Goal: Task Accomplishment & Management: Manage account settings

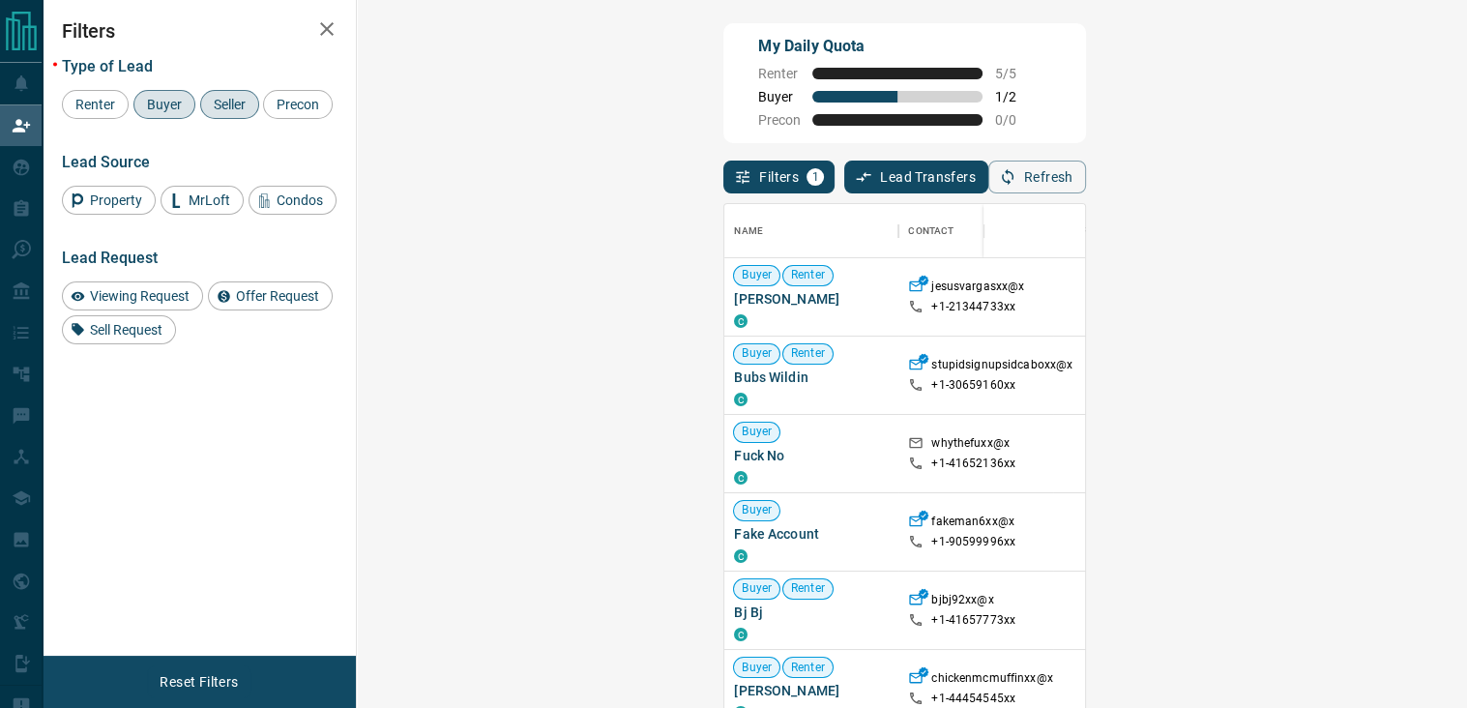
scroll to position [520, 1053]
click at [1086, 183] on button "Refresh" at bounding box center [1037, 176] width 98 height 33
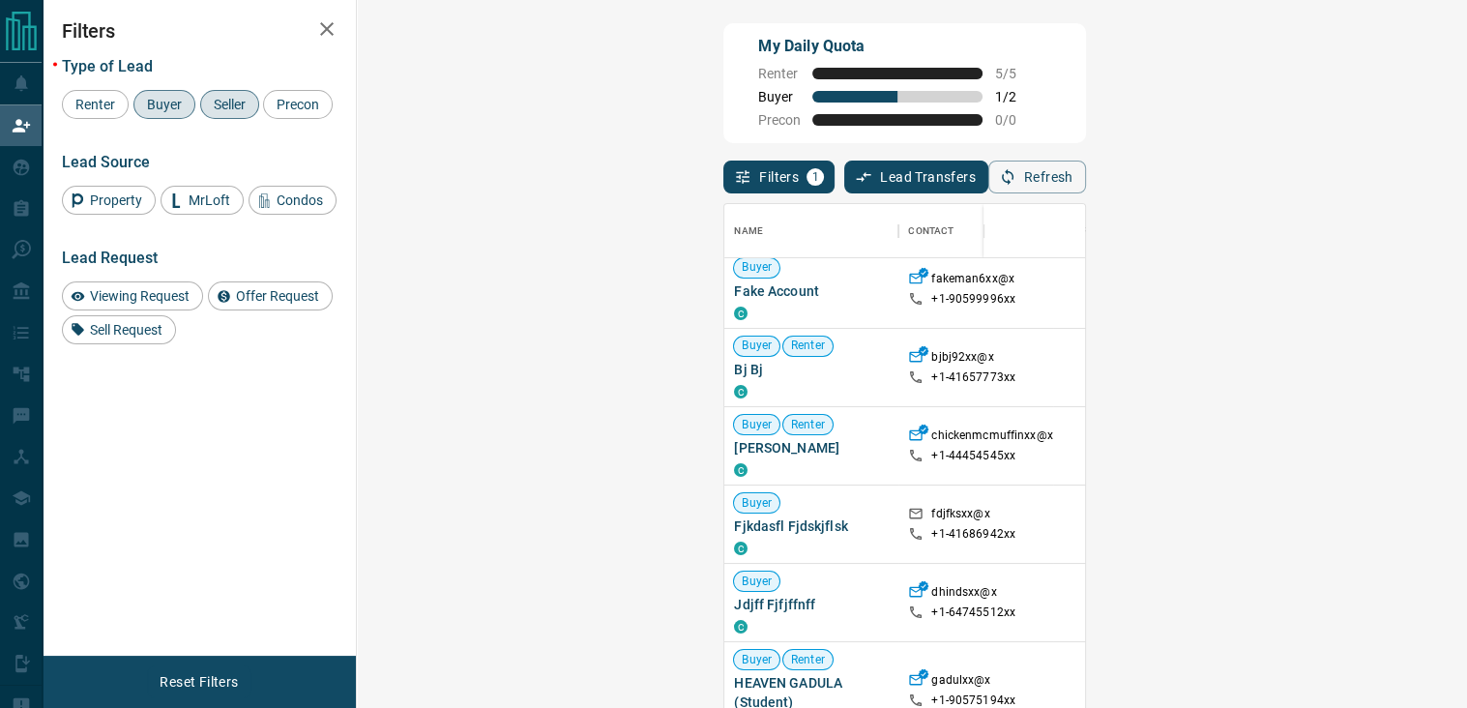
scroll to position [0, 0]
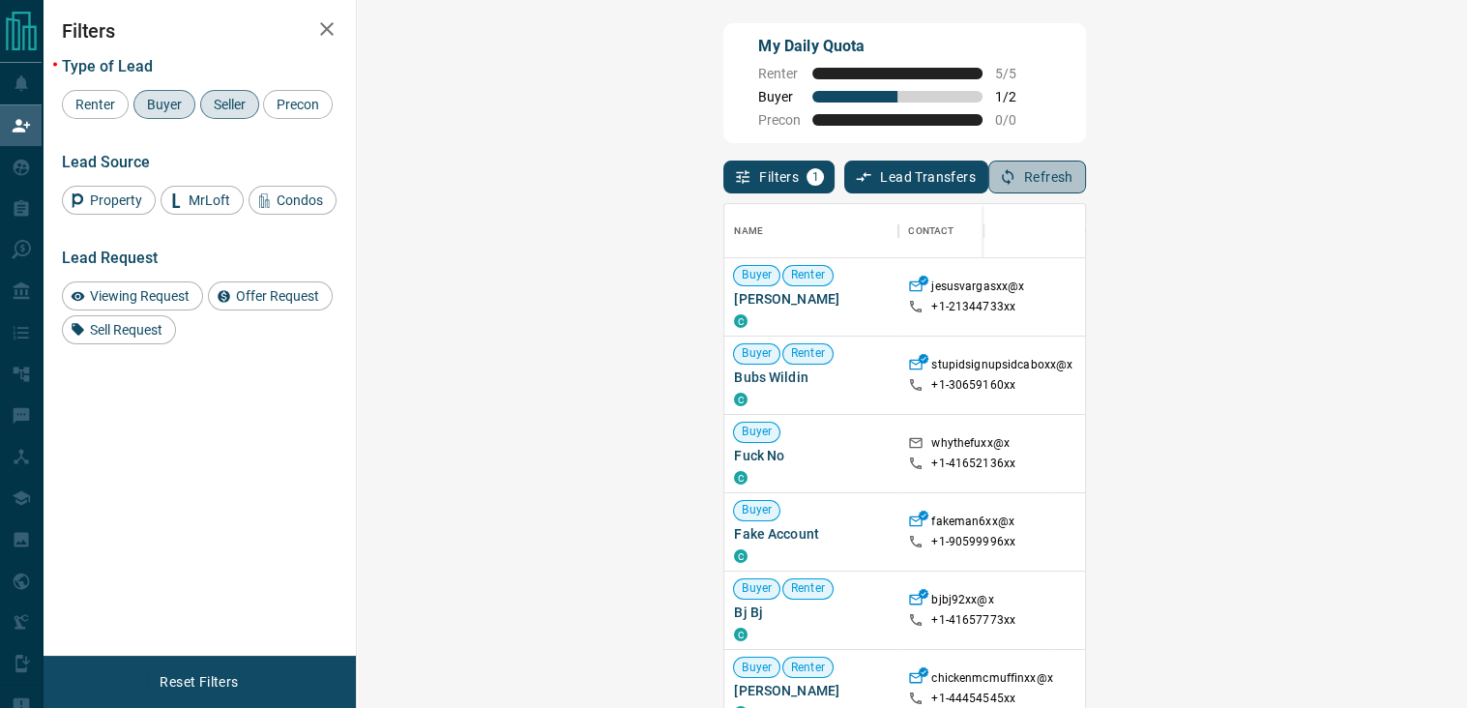
click at [1086, 187] on button "Refresh" at bounding box center [1037, 176] width 98 height 33
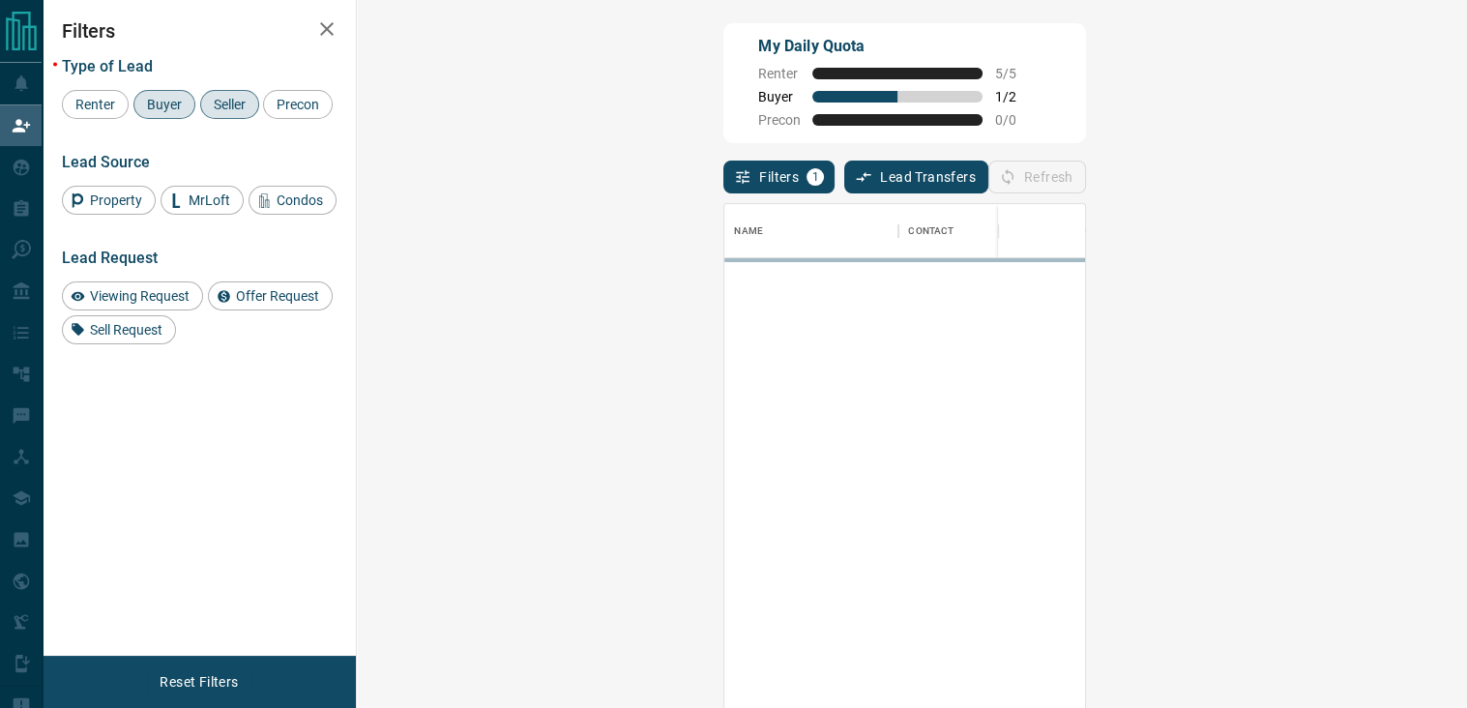
scroll to position [520, 1053]
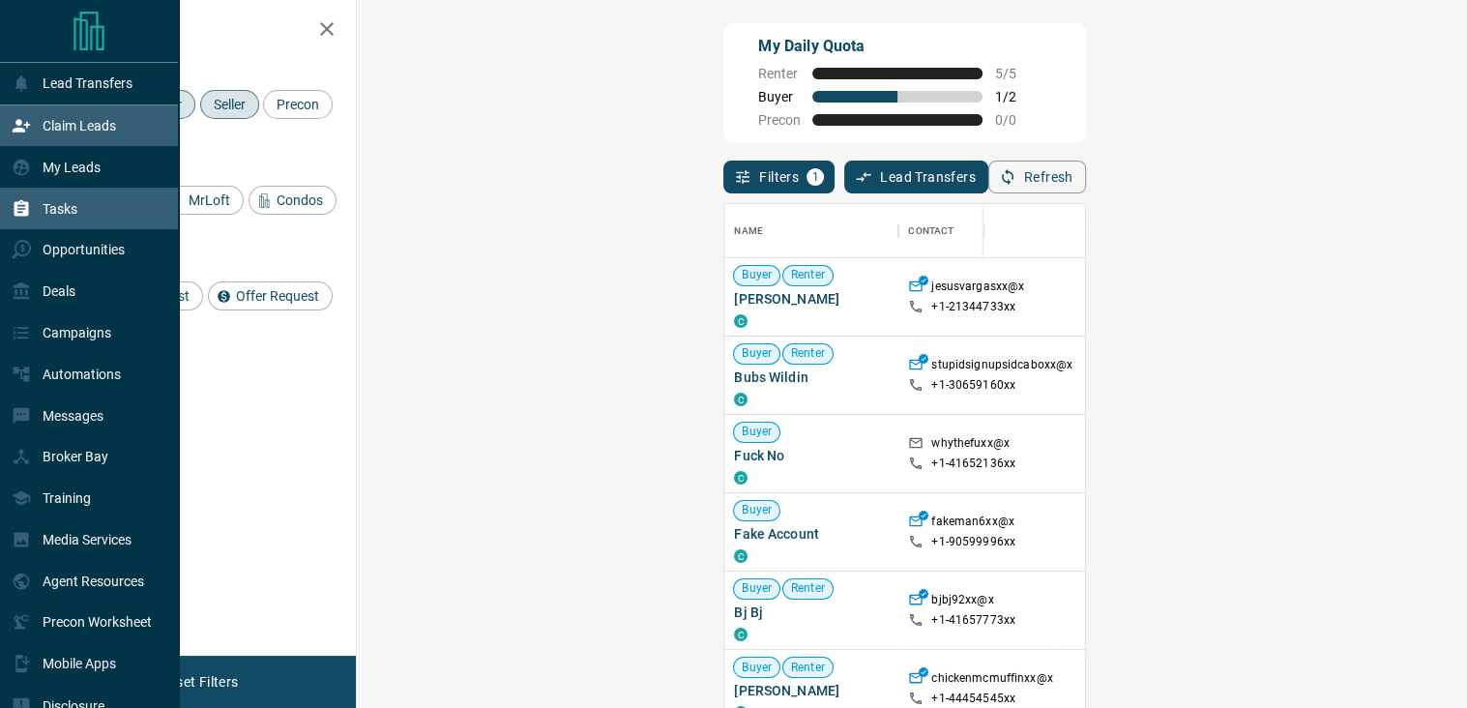
click at [60, 203] on div "Tasks" at bounding box center [45, 208] width 66 height 32
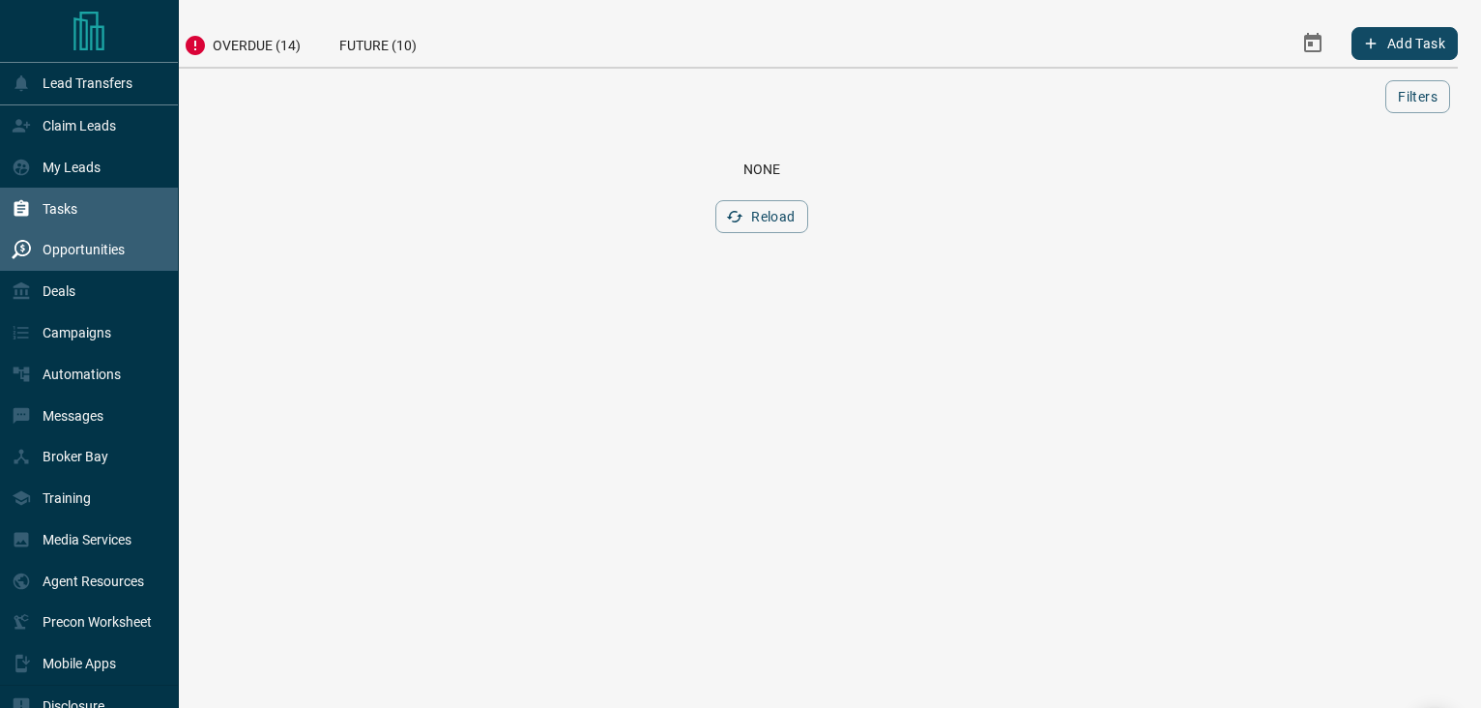
click at [46, 250] on p "Opportunities" at bounding box center [84, 249] width 82 height 15
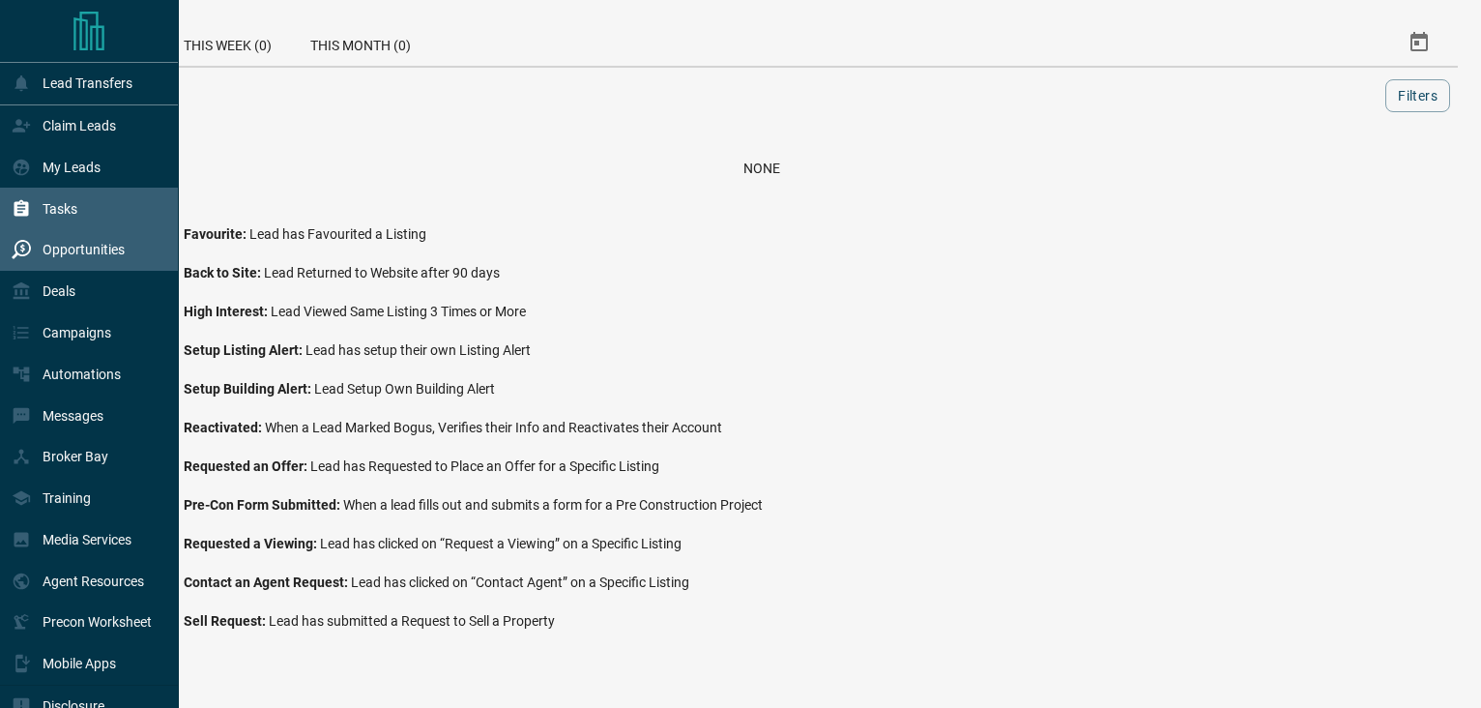
click at [74, 208] on p "Tasks" at bounding box center [60, 208] width 35 height 15
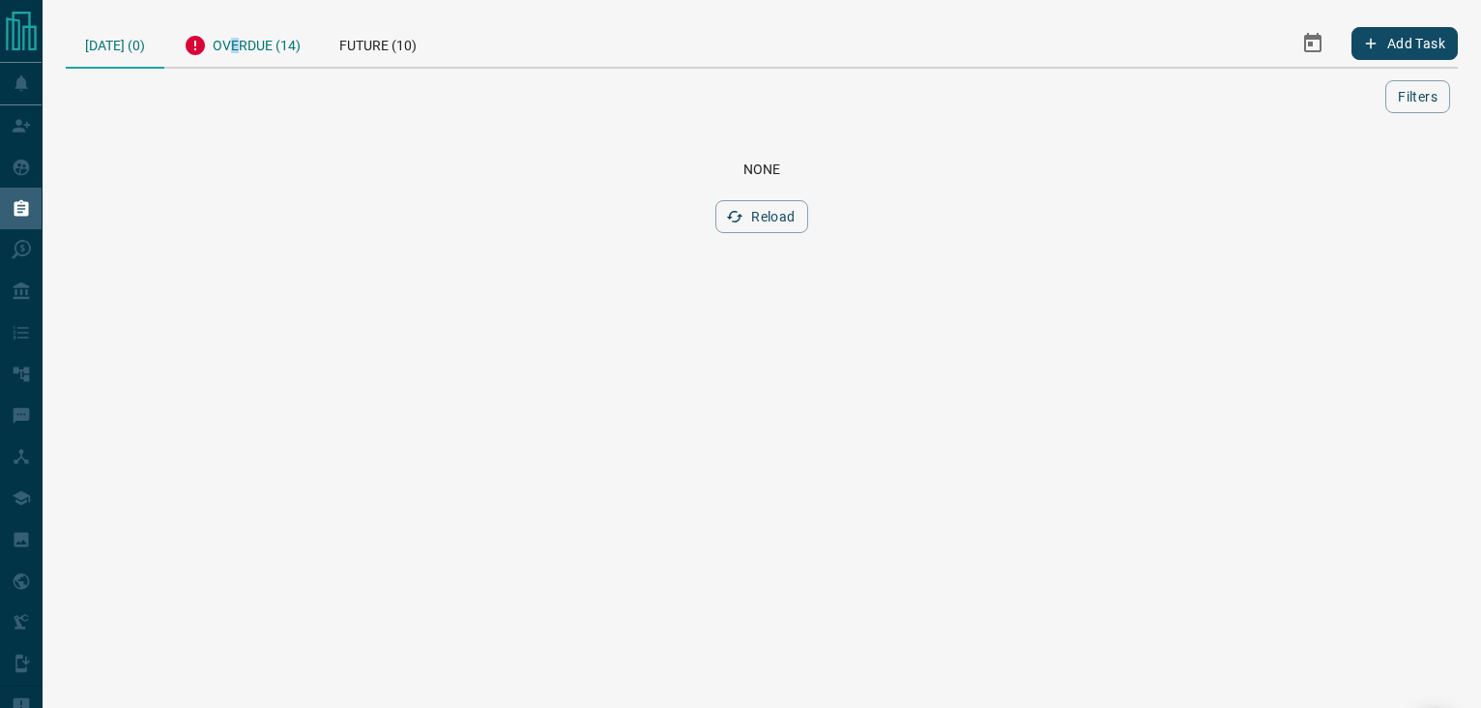
click at [238, 51] on div "Overdue (14)" at bounding box center [242, 42] width 156 height 47
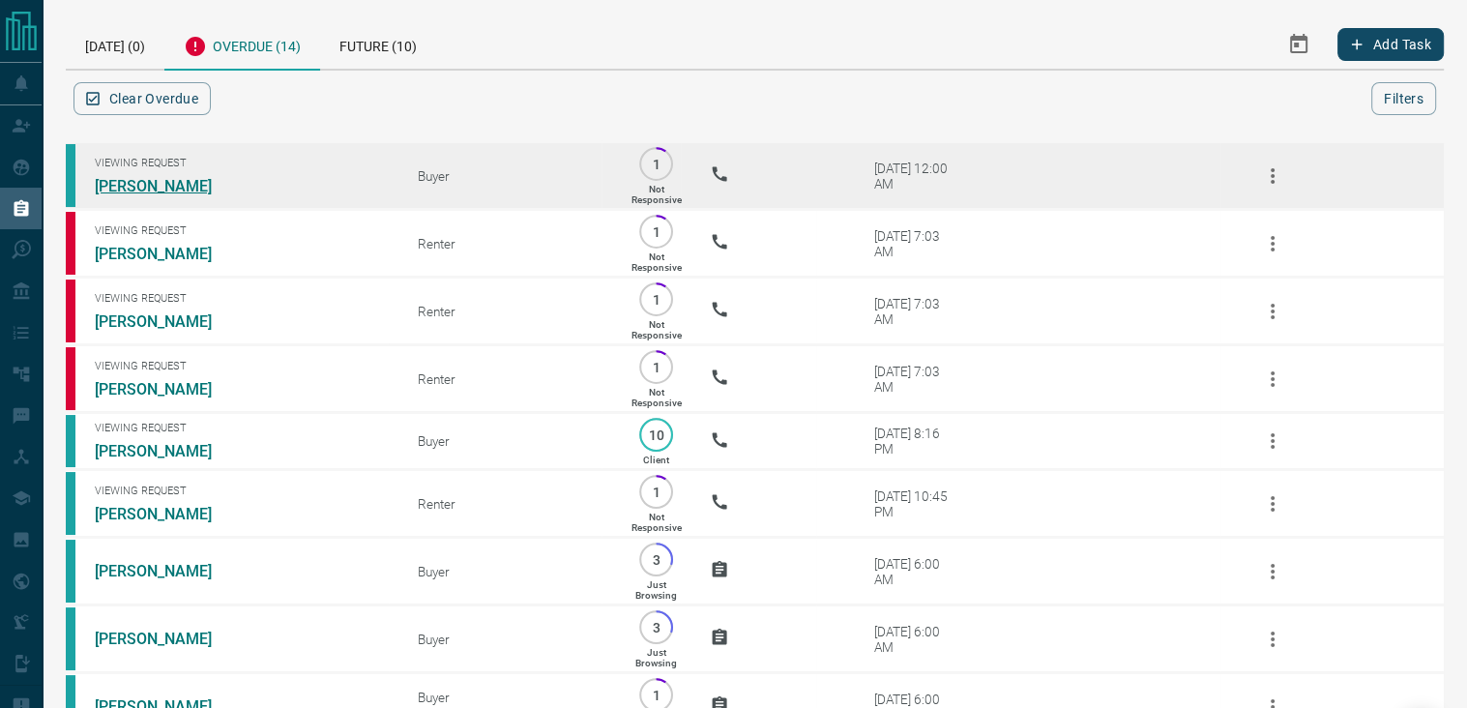
click at [161, 183] on link "[PERSON_NAME]" at bounding box center [167, 186] width 145 height 18
click at [273, 153] on td "Viewing Request [PERSON_NAME]" at bounding box center [227, 176] width 323 height 68
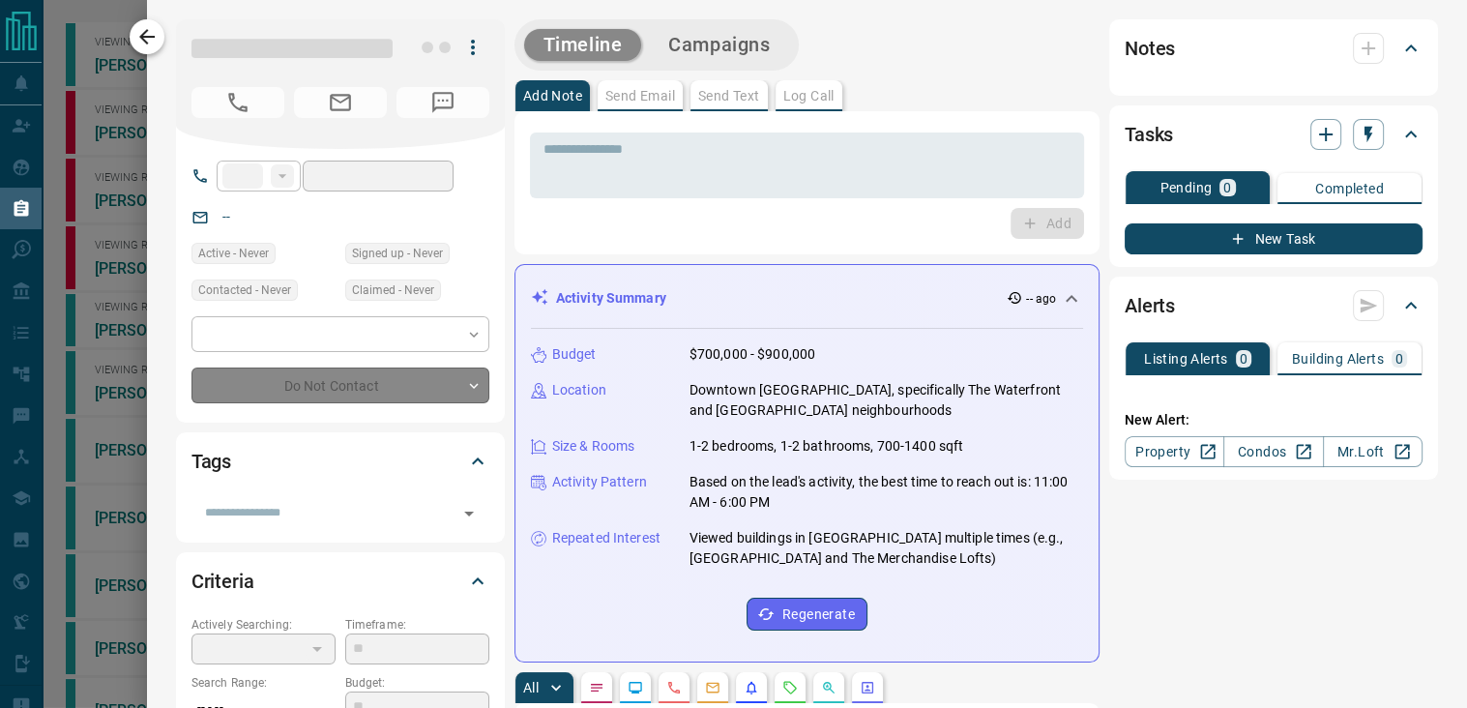
click at [133, 29] on button "button" at bounding box center [147, 36] width 35 height 35
type input "**"
type input "**********"
type input "*"
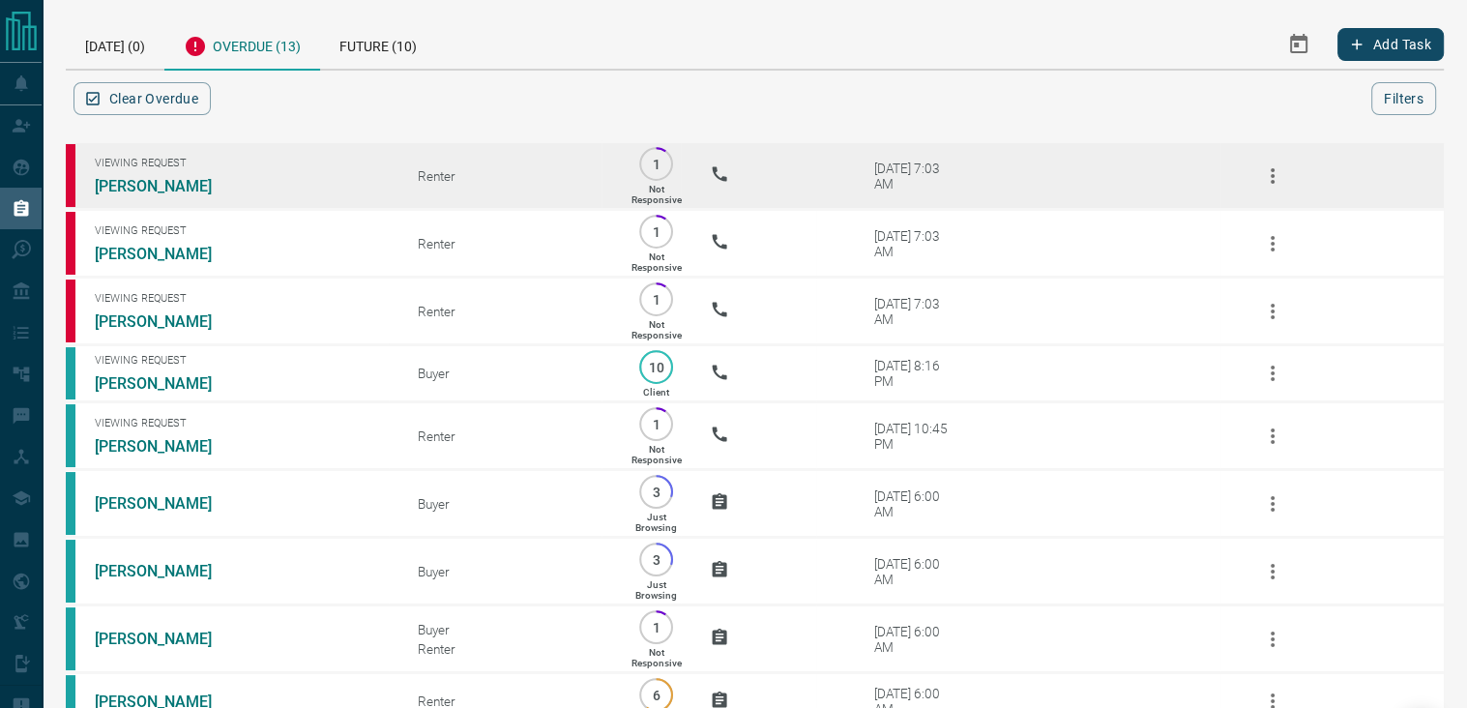
click at [1265, 179] on icon "button" at bounding box center [1272, 175] width 23 height 23
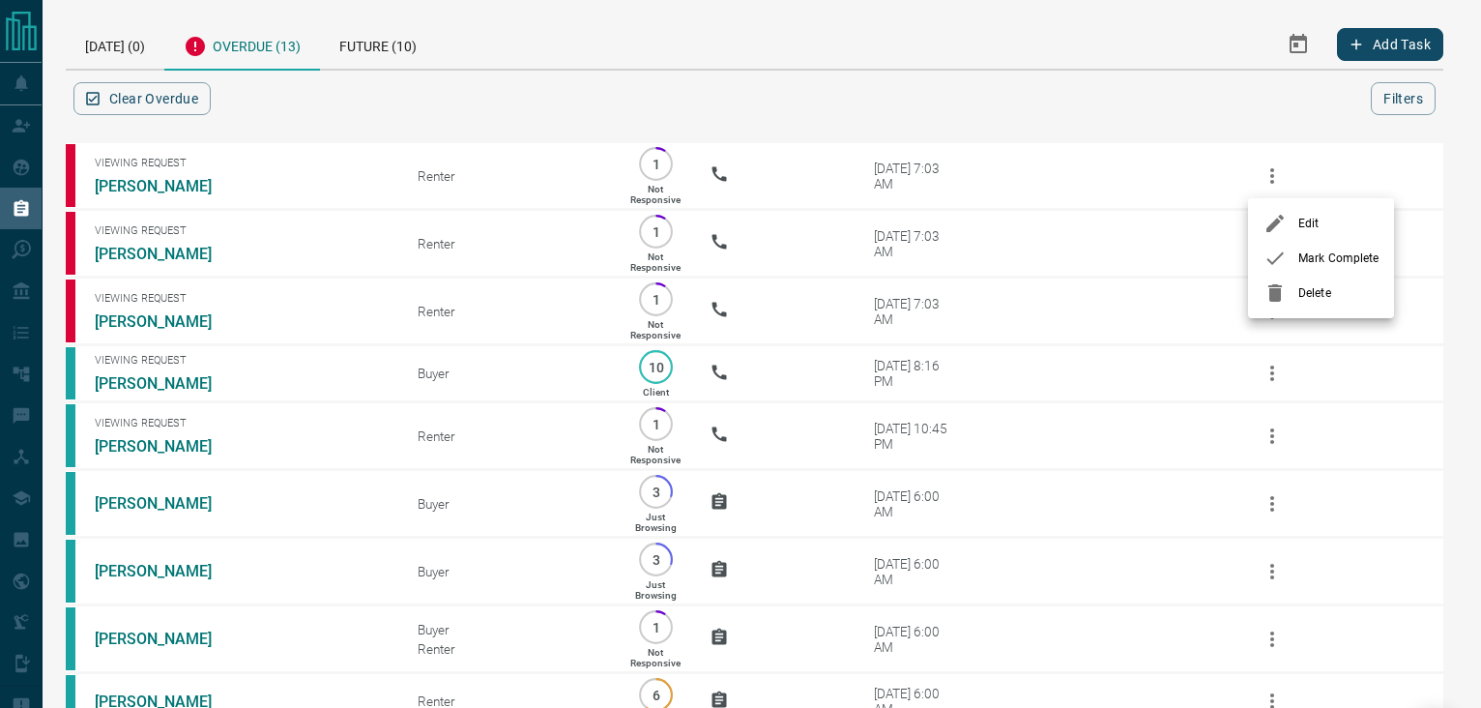
click at [1267, 293] on icon at bounding box center [1275, 292] width 23 height 23
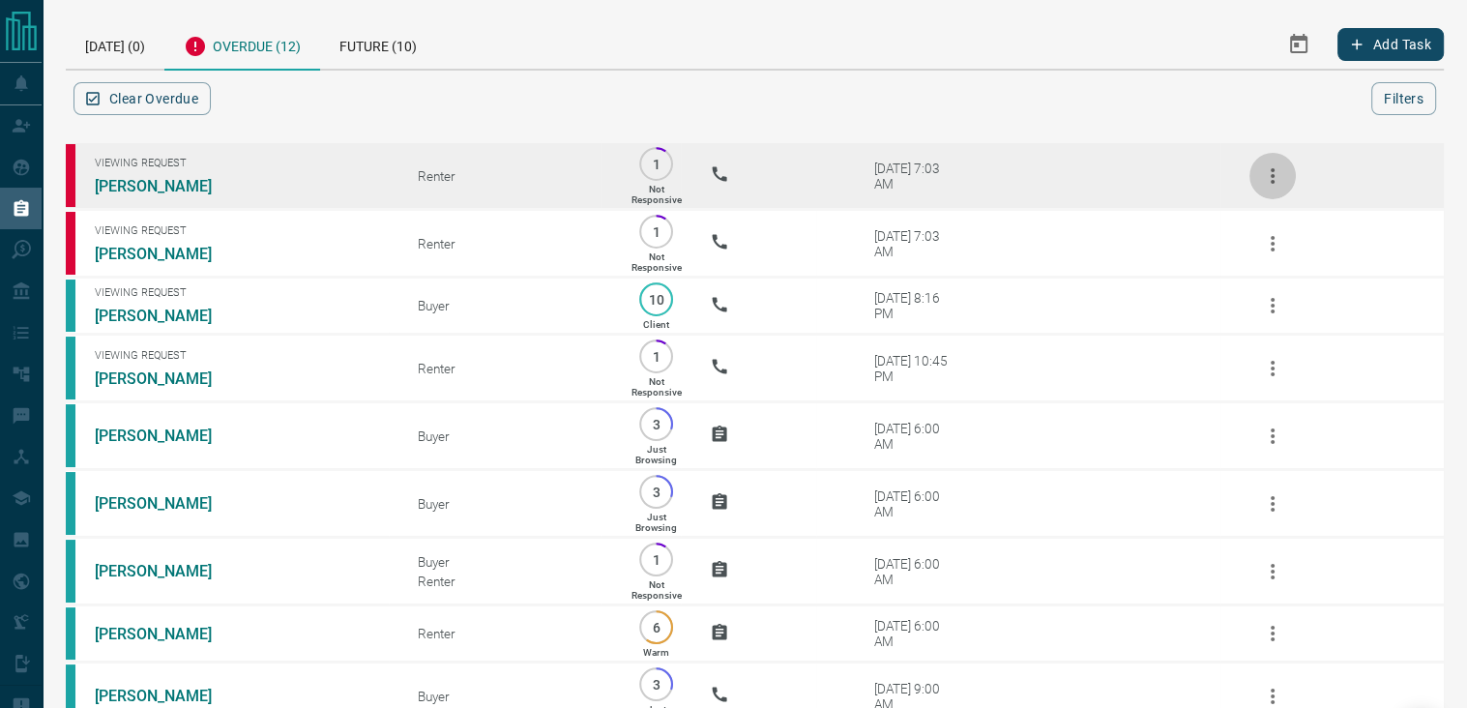
click at [1269, 184] on icon "button" at bounding box center [1272, 175] width 23 height 23
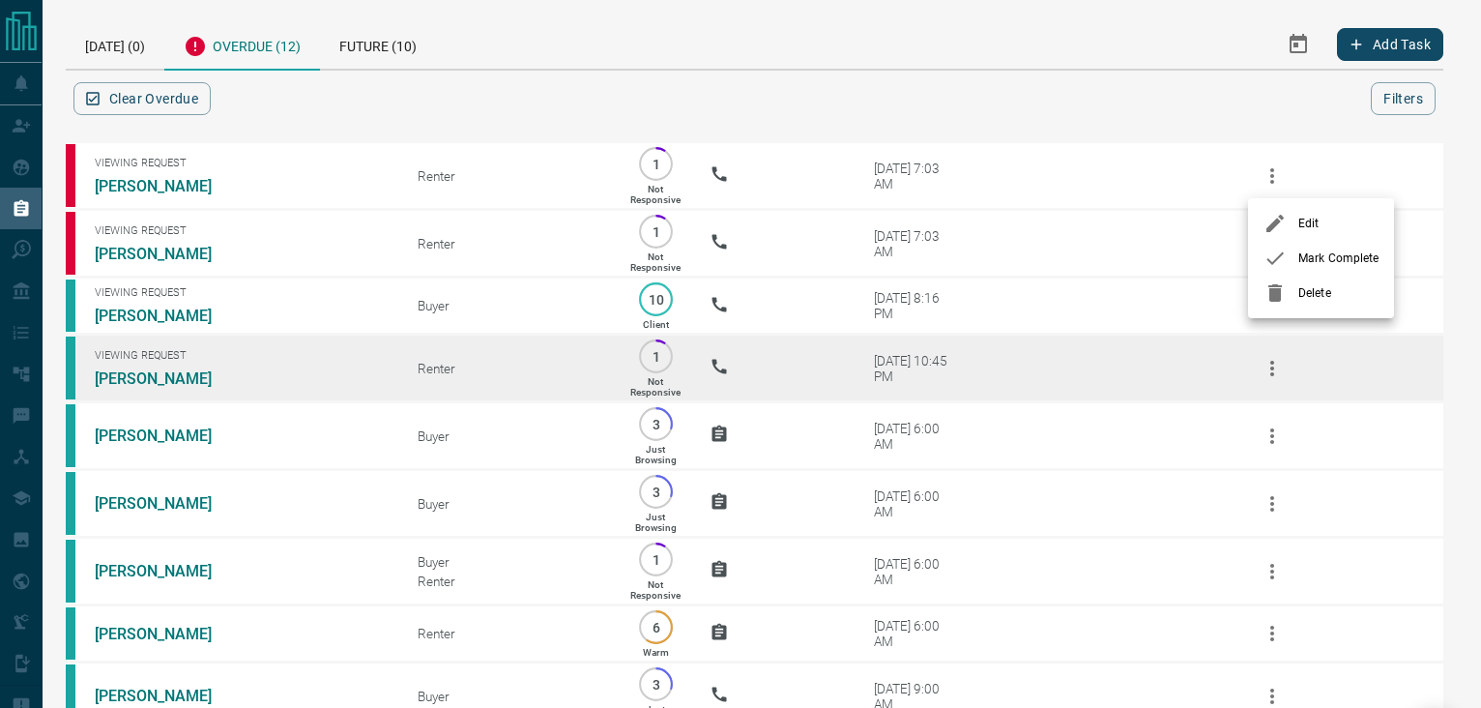
drag, startPoint x: 1281, startPoint y: 294, endPoint x: 1280, endPoint y: 282, distance: 11.6
click at [1280, 293] on icon at bounding box center [1275, 292] width 23 height 23
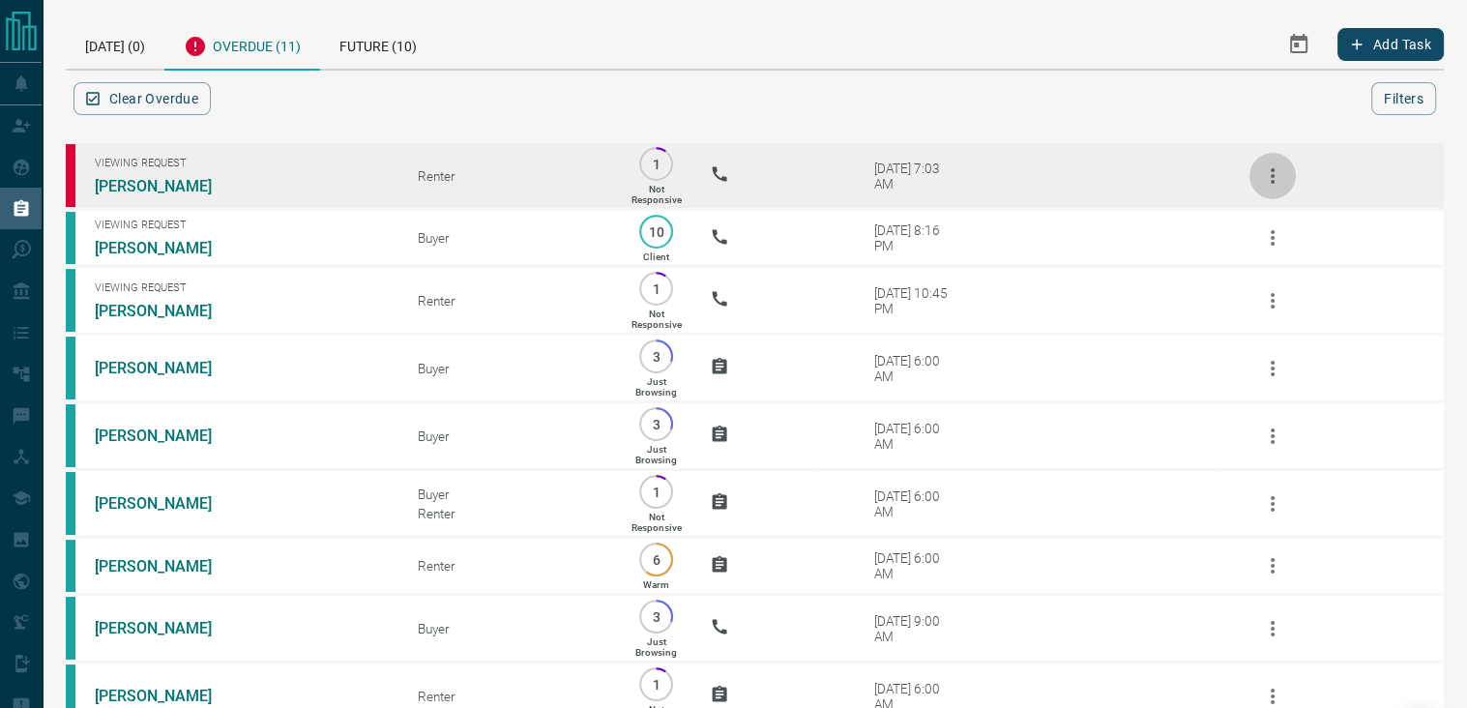
click at [1276, 173] on icon "button" at bounding box center [1272, 175] width 23 height 23
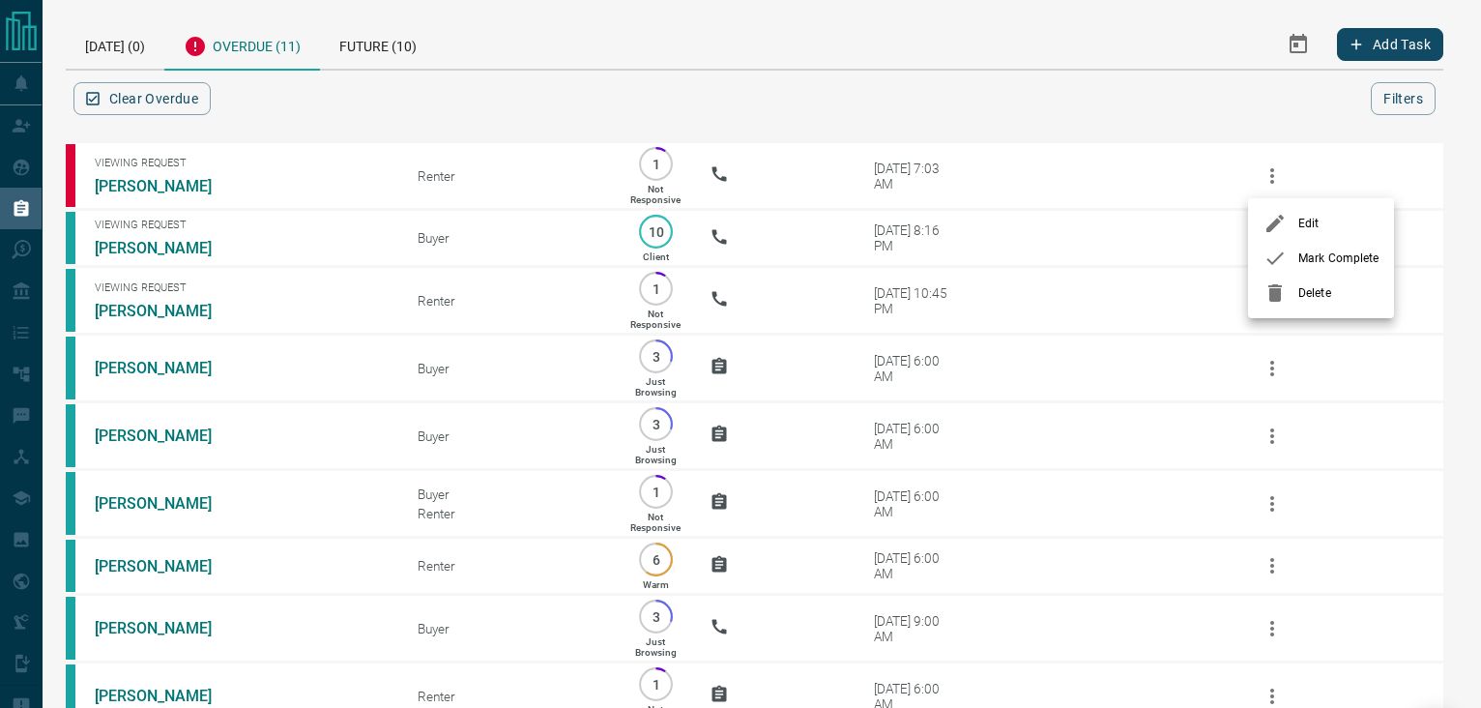
click at [1275, 293] on icon at bounding box center [1276, 292] width 14 height 17
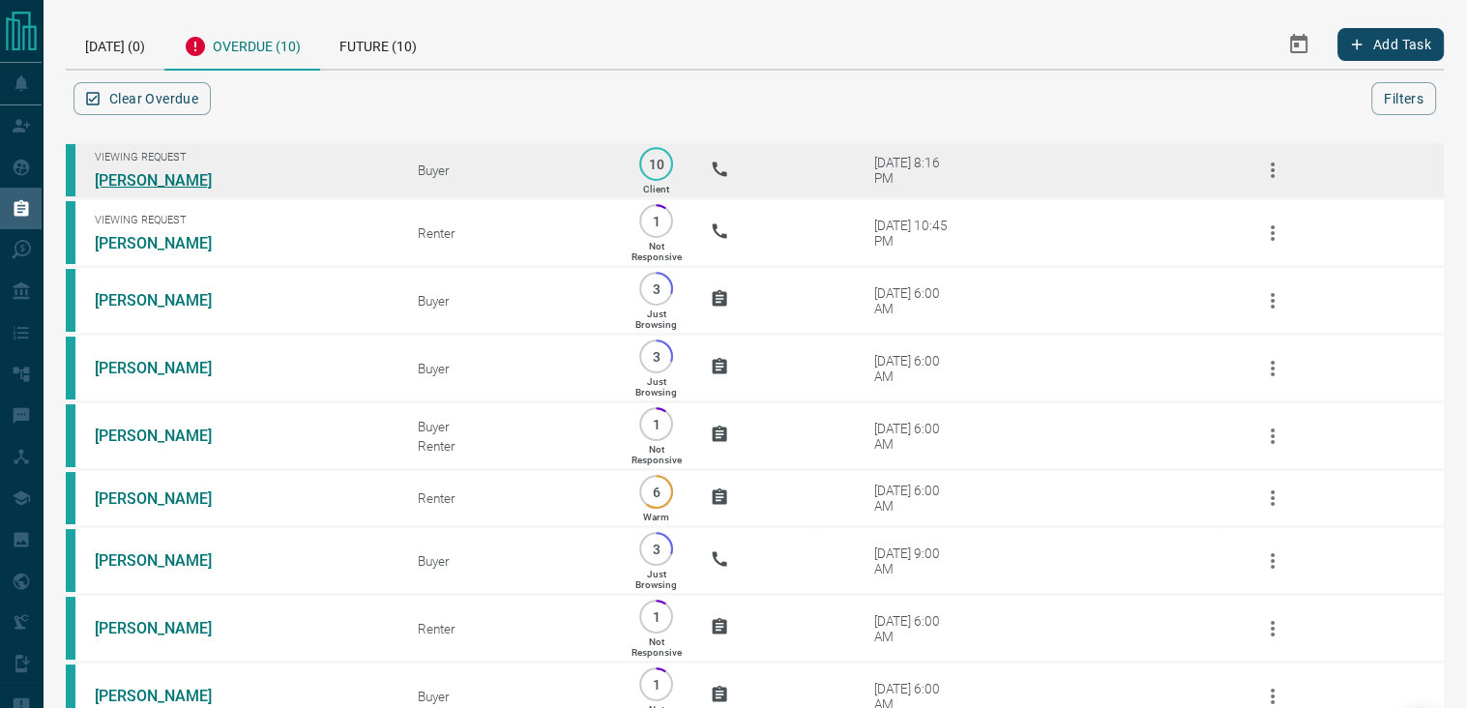
click at [156, 183] on link "[PERSON_NAME]" at bounding box center [167, 180] width 145 height 18
